Goal: Check status: Check status

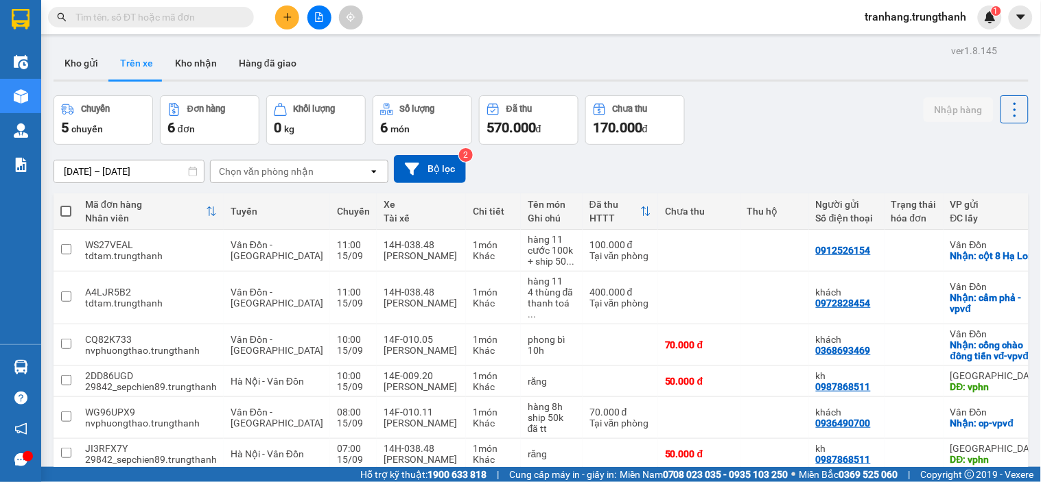
click at [73, 169] on input "[DATE] – [DATE]" at bounding box center [129, 172] width 150 height 22
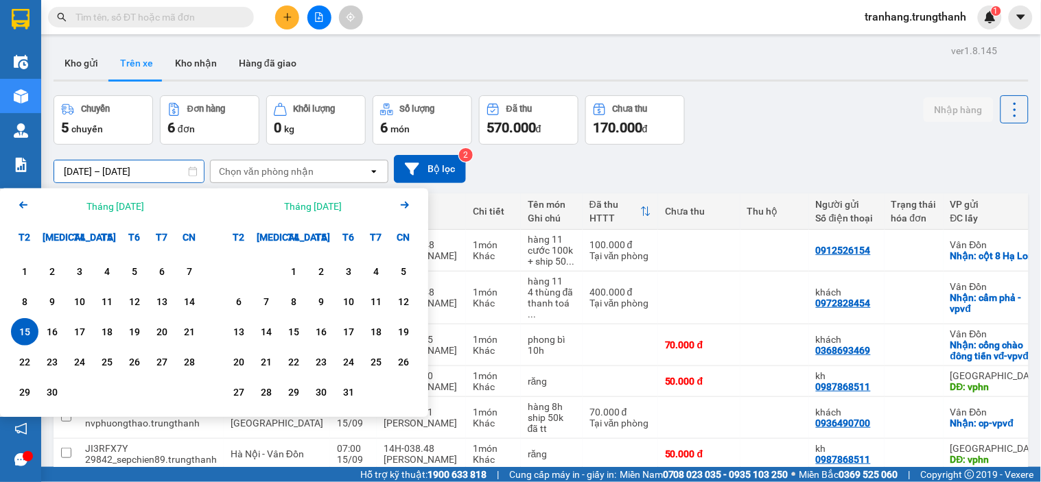
click at [28, 330] on div "15" at bounding box center [24, 332] width 19 height 16
type input "[DATE] – [DATE]"
